Goal: Information Seeking & Learning: Learn about a topic

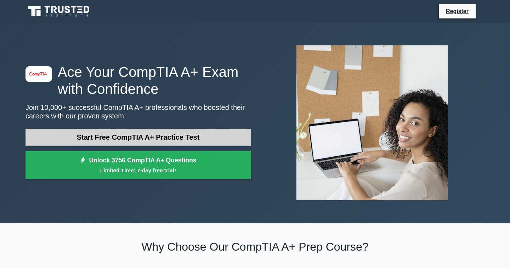
click at [145, 134] on link "Start Free CompTIA A+ Practice Test" at bounding box center [137, 136] width 225 height 17
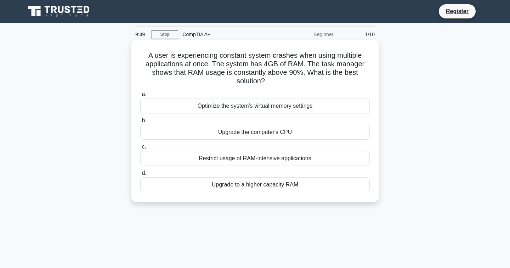
click at [259, 187] on div "Upgrade to a higher capacity RAM" at bounding box center [254, 184] width 229 height 15
click at [140, 175] on input "d. Upgrade to a higher capacity RAM" at bounding box center [140, 173] width 0 height 5
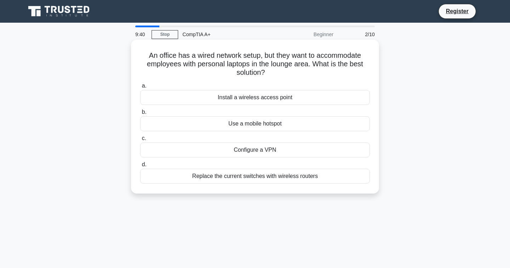
click at [276, 98] on div "Install a wireless access point" at bounding box center [254, 97] width 229 height 15
click at [140, 88] on input "a. Install a wireless access point" at bounding box center [140, 86] width 0 height 5
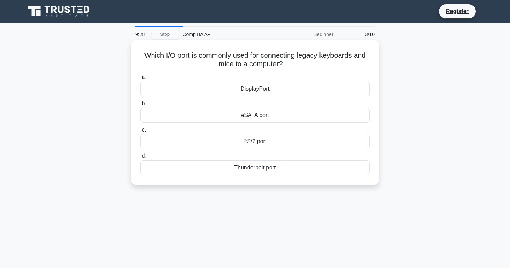
click at [252, 90] on div "DisplayPort" at bounding box center [254, 88] width 229 height 15
click at [140, 80] on input "a. DisplayPort" at bounding box center [140, 77] width 0 height 5
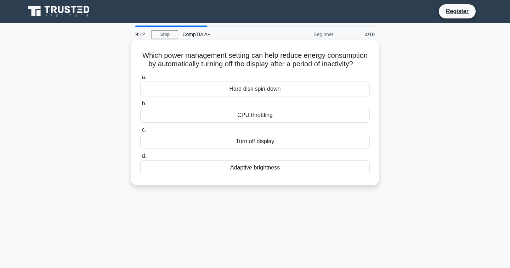
click at [274, 138] on div "Turn off display" at bounding box center [254, 141] width 229 height 15
click at [140, 132] on input "c. Turn off display" at bounding box center [140, 129] width 0 height 5
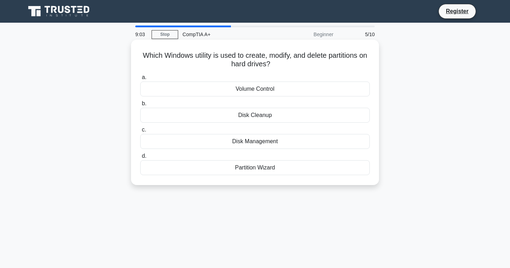
click at [266, 142] on div "Disk Management" at bounding box center [254, 141] width 229 height 15
click at [140, 132] on input "c. Disk Management" at bounding box center [140, 129] width 0 height 5
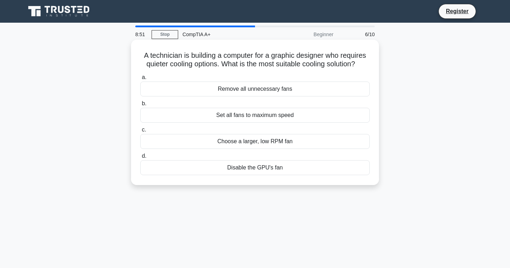
click at [265, 140] on div "Choose a larger, low RPM fan" at bounding box center [254, 141] width 229 height 15
click at [140, 132] on input "c. Choose a larger, low RPM fan" at bounding box center [140, 129] width 0 height 5
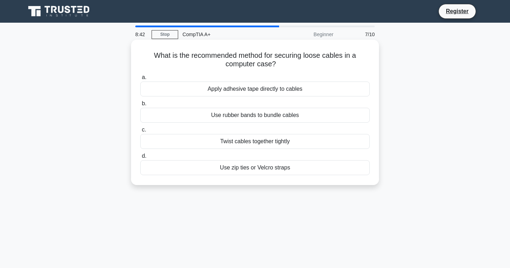
click at [276, 86] on div "Apply adhesive tape directly to cables" at bounding box center [254, 88] width 229 height 15
click at [140, 80] on input "a. Apply adhesive tape directly to cables" at bounding box center [140, 77] width 0 height 5
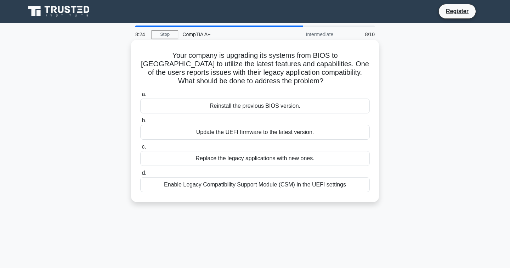
click at [281, 189] on div "Enable Legacy Compatibility Support Module (CSM) in the UEFI settings" at bounding box center [254, 184] width 229 height 15
click at [140, 175] on input "d. Enable Legacy Compatibility Support Module (CSM) in the UEFI settings" at bounding box center [140, 173] width 0 height 5
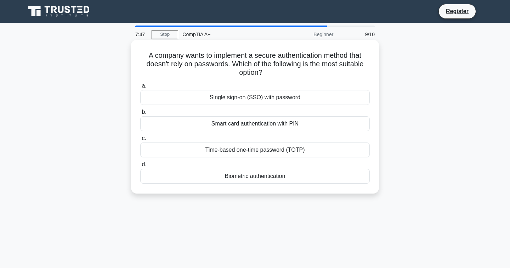
click at [259, 173] on div "Biometric authentication" at bounding box center [254, 175] width 229 height 15
click at [140, 167] on input "d. Biometric authentication" at bounding box center [140, 164] width 0 height 5
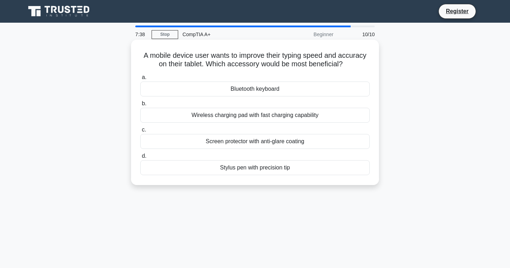
click at [265, 90] on div "Bluetooth keyboard" at bounding box center [254, 88] width 229 height 15
click at [140, 80] on input "a. Bluetooth keyboard" at bounding box center [140, 77] width 0 height 5
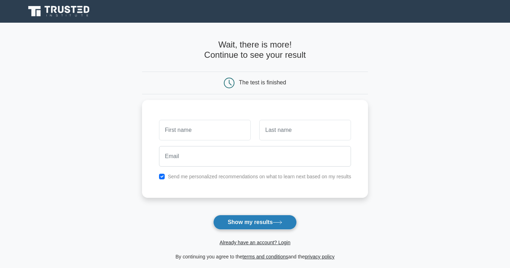
click at [240, 220] on button "Show my results" at bounding box center [255, 221] width 84 height 15
